Goal: Participate in discussion

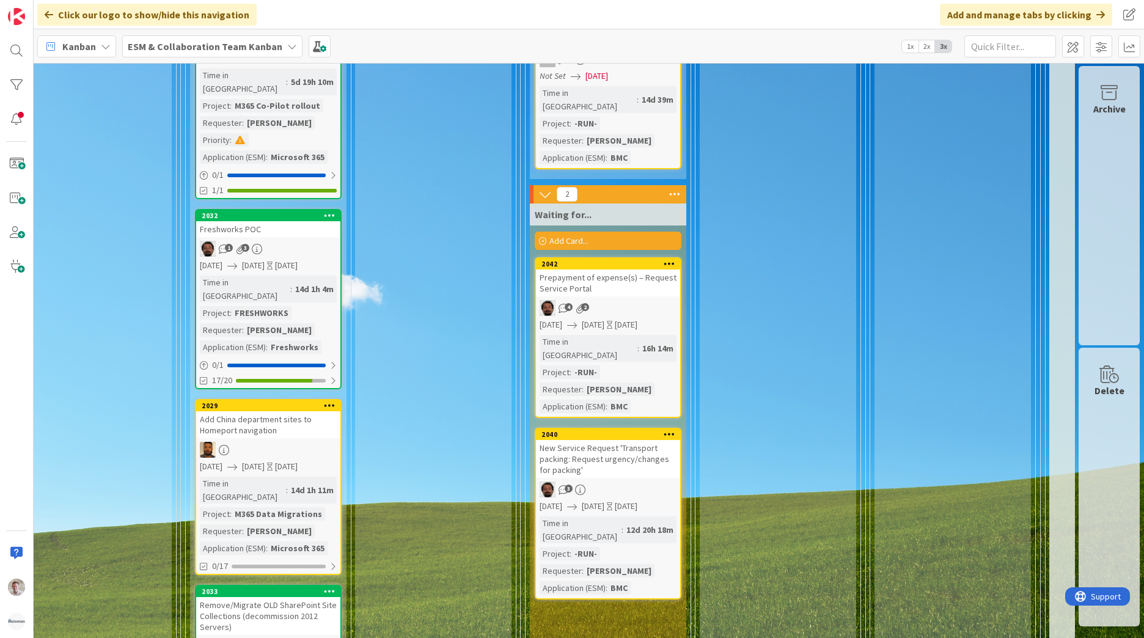
scroll to position [2506, 537]
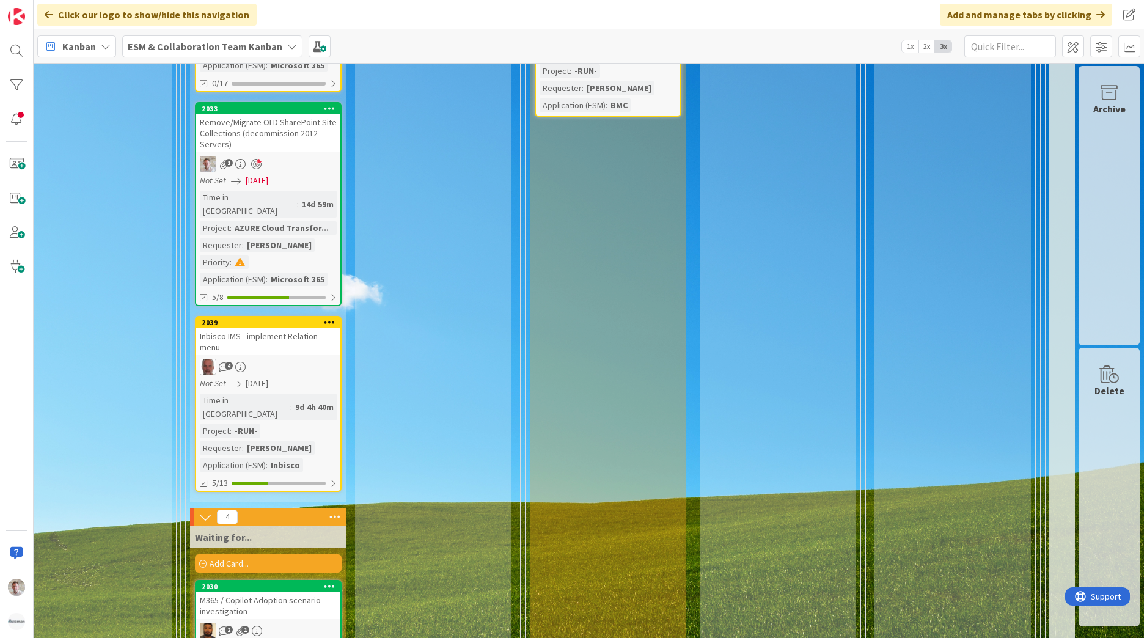
drag, startPoint x: 537, startPoint y: 628, endPoint x: 416, endPoint y: 635, distance: 121.2
click at [416, 635] on div "5 INFO These are just informational cards. Don't drag them across the board Add…" at bounding box center [589, 350] width 1110 height 575
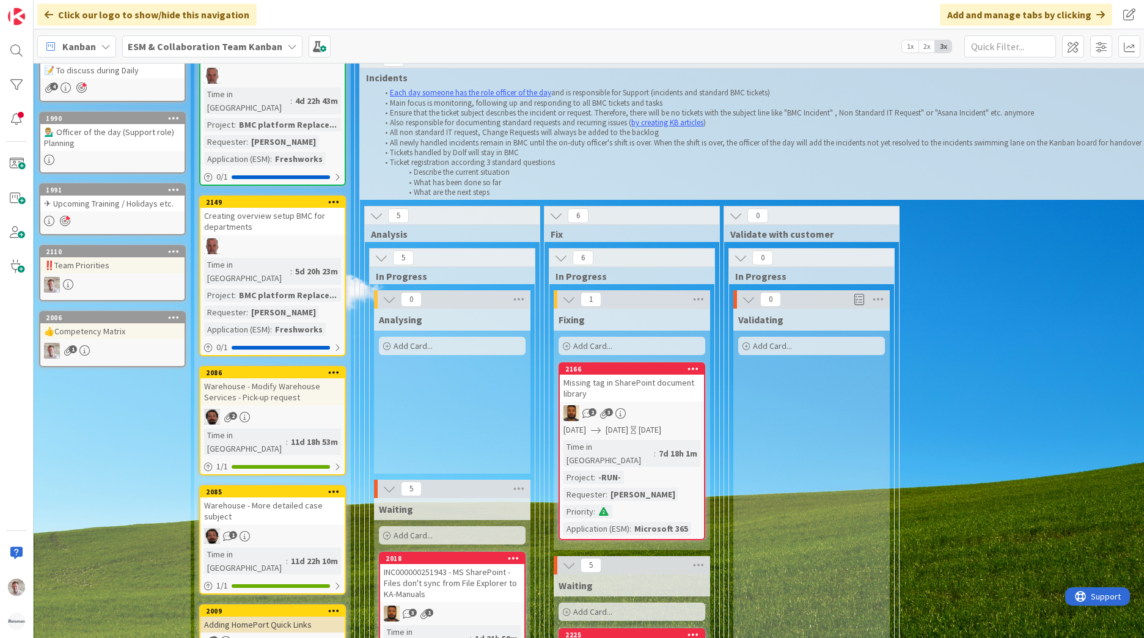
scroll to position [0, 4]
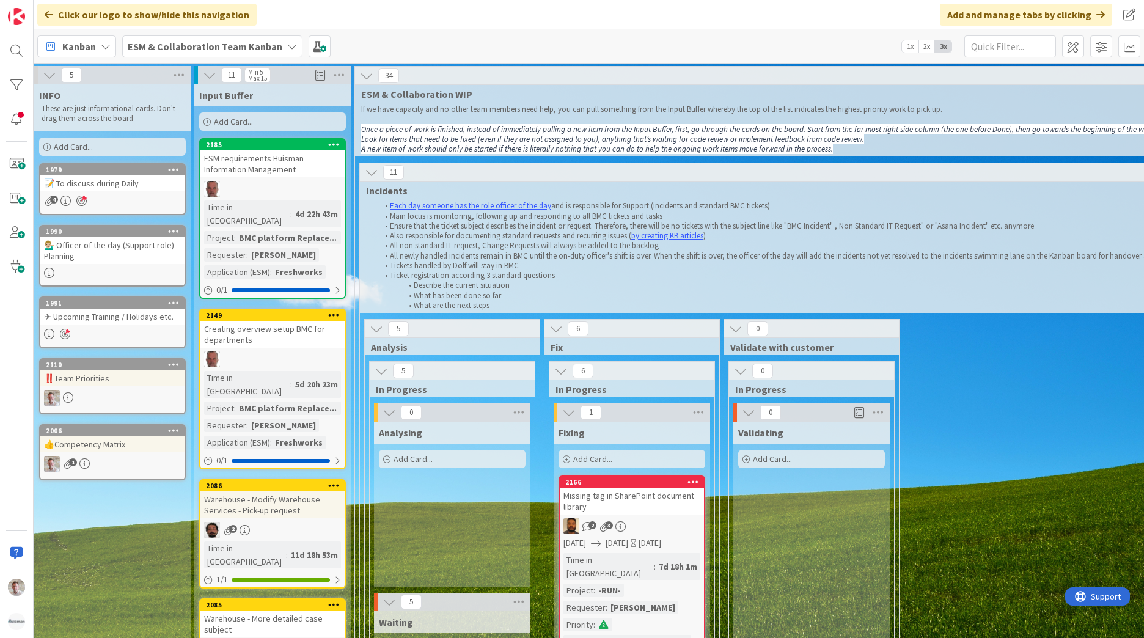
click at [111, 185] on div "📝 To discuss during Daily" at bounding box center [112, 183] width 144 height 16
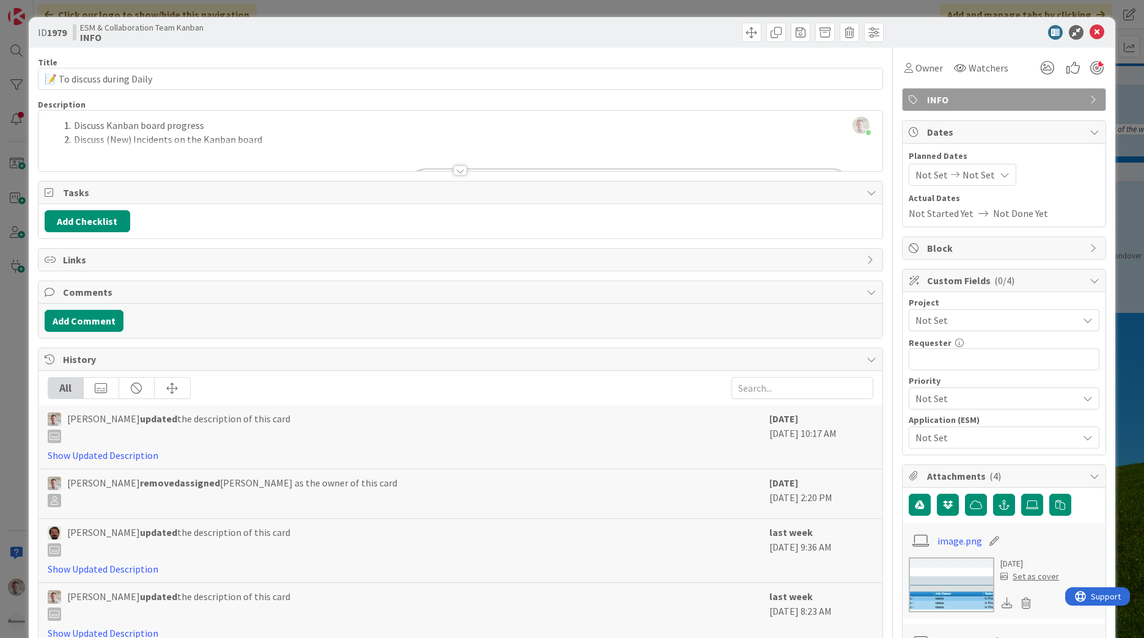
click at [457, 172] on div at bounding box center [459, 171] width 13 height 10
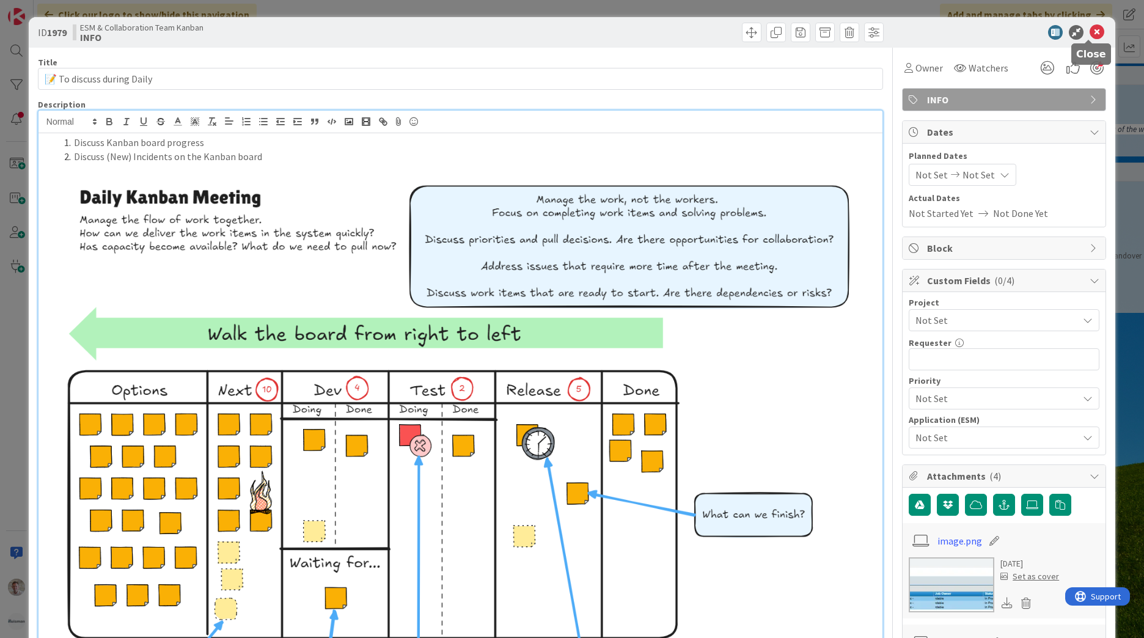
click at [1090, 28] on icon at bounding box center [1097, 32] width 15 height 15
